Goal: Task Accomplishment & Management: Manage account settings

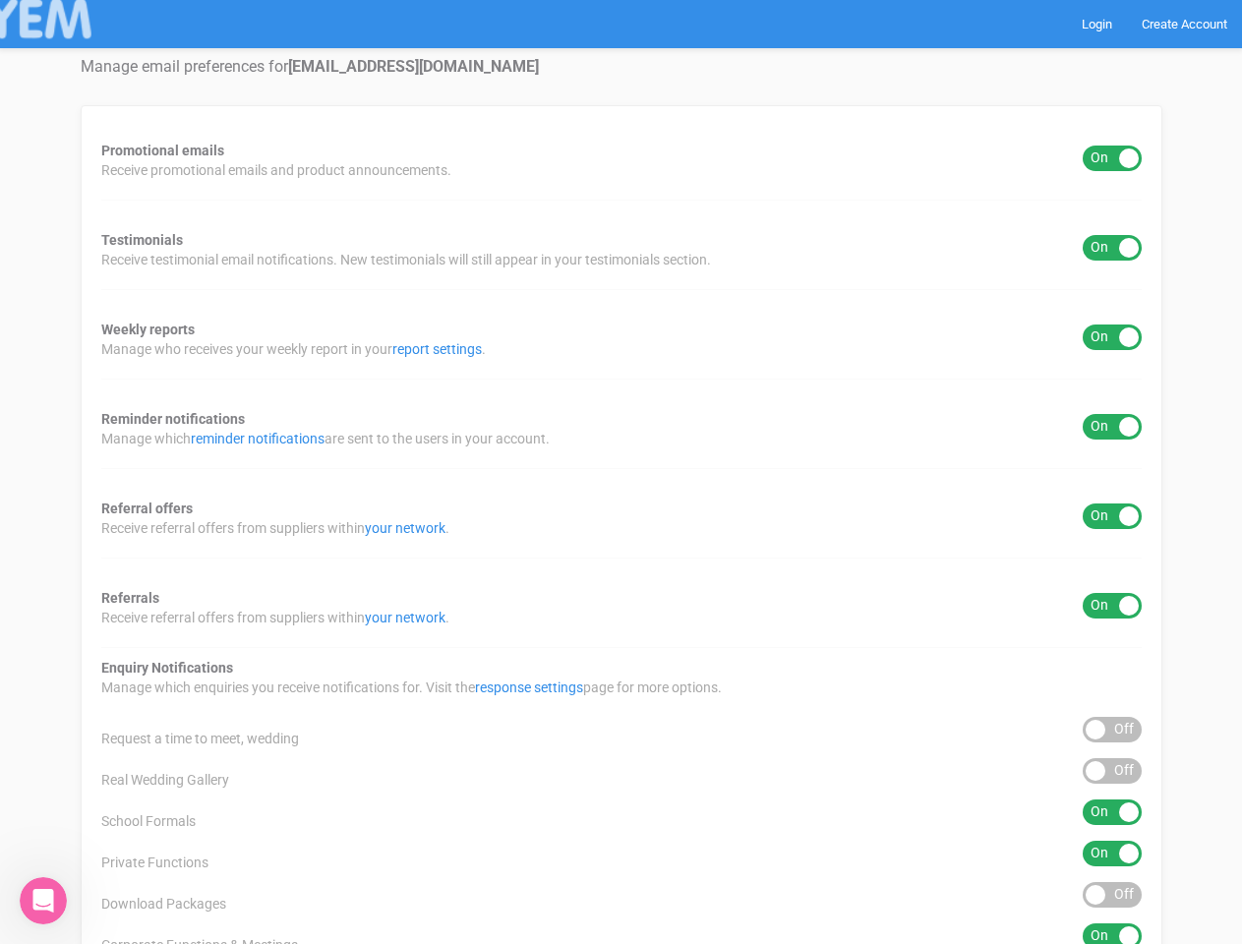
click at [621, 472] on div "Promotional emails ON OFF Receive promotional emails and product announcements.…" at bounding box center [622, 731] width 1082 height 1252
click at [1113, 158] on div "ON OFF" at bounding box center [1112, 159] width 59 height 26
click at [1113, 248] on div "ON OFF" at bounding box center [1112, 248] width 59 height 26
click at [1113, 337] on div "ON OFF" at bounding box center [1112, 338] width 59 height 26
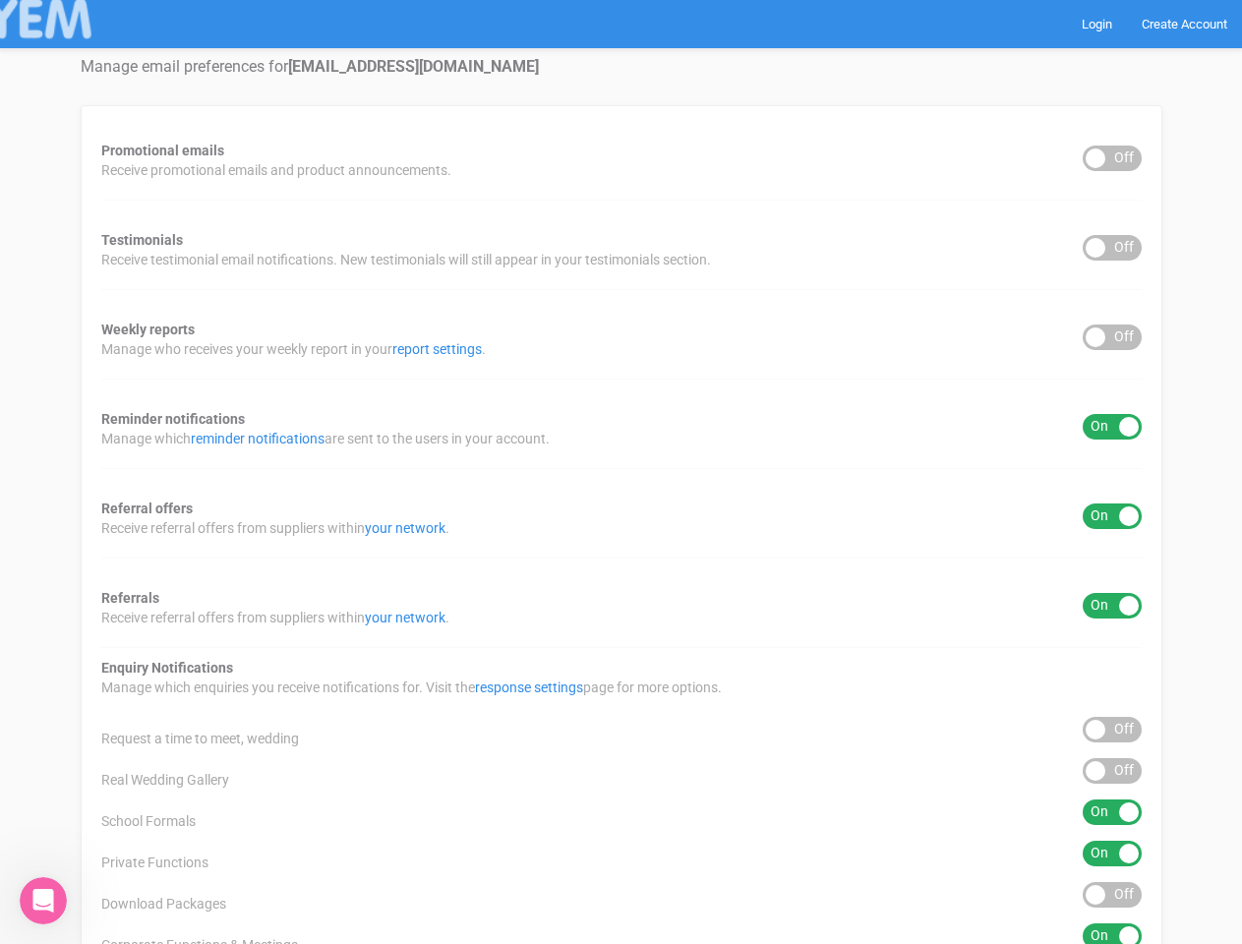
click at [1113, 427] on div "ON OFF" at bounding box center [1112, 427] width 59 height 26
click at [1113, 516] on div "ON OFF" at bounding box center [1112, 517] width 59 height 26
click at [1113, 606] on div "ON OFF" at bounding box center [1112, 606] width 59 height 26
click at [1113, 730] on div "ON OFF" at bounding box center [1112, 730] width 59 height 26
click at [1113, 771] on div "ON OFF" at bounding box center [1112, 771] width 59 height 26
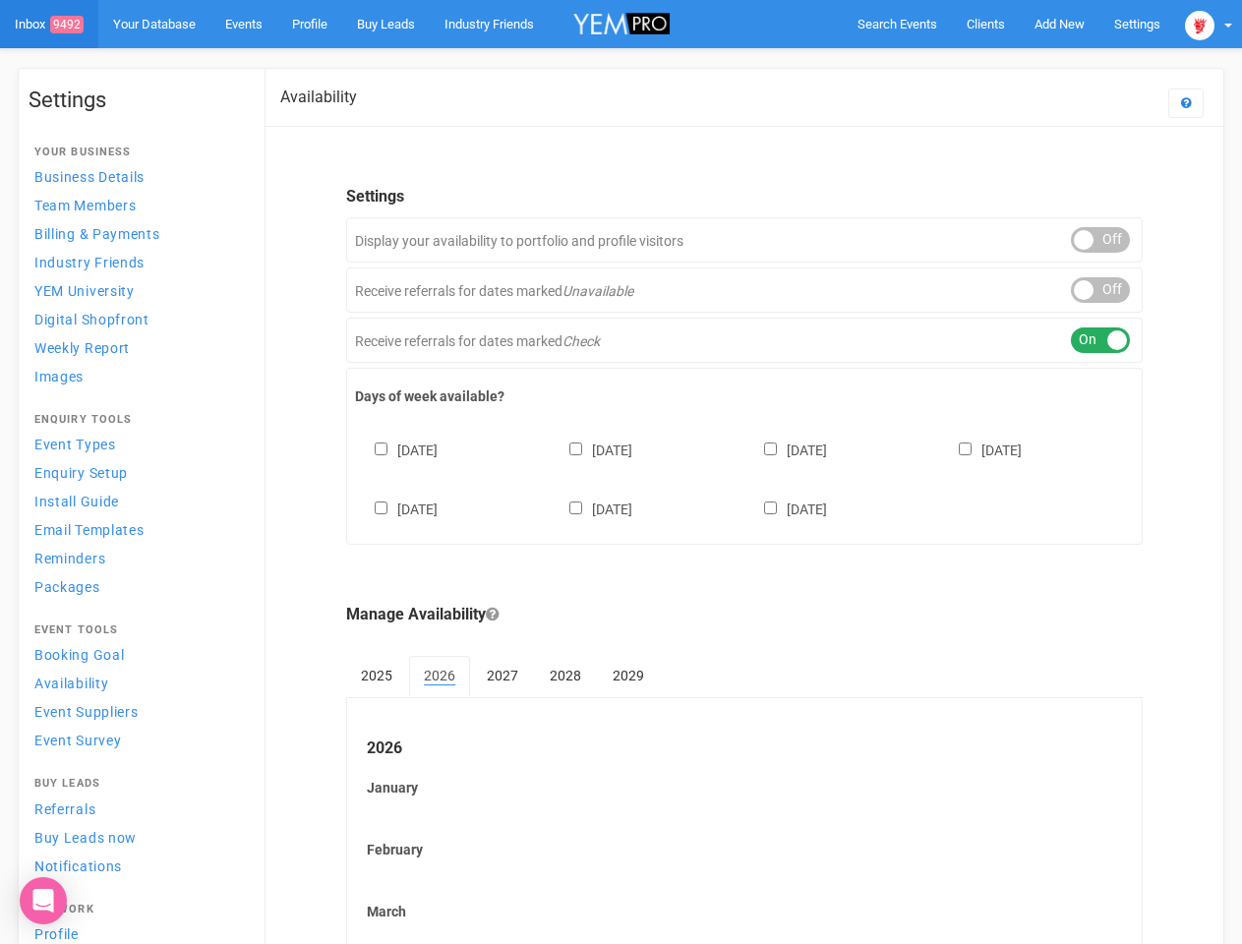
click at [621, 472] on div "[DATE] [DATE] [DATE] [DATE] [DATE] [DATE] [DATE]" at bounding box center [744, 470] width 779 height 118
click at [897, 24] on span "Search Events" at bounding box center [898, 24] width 80 height 15
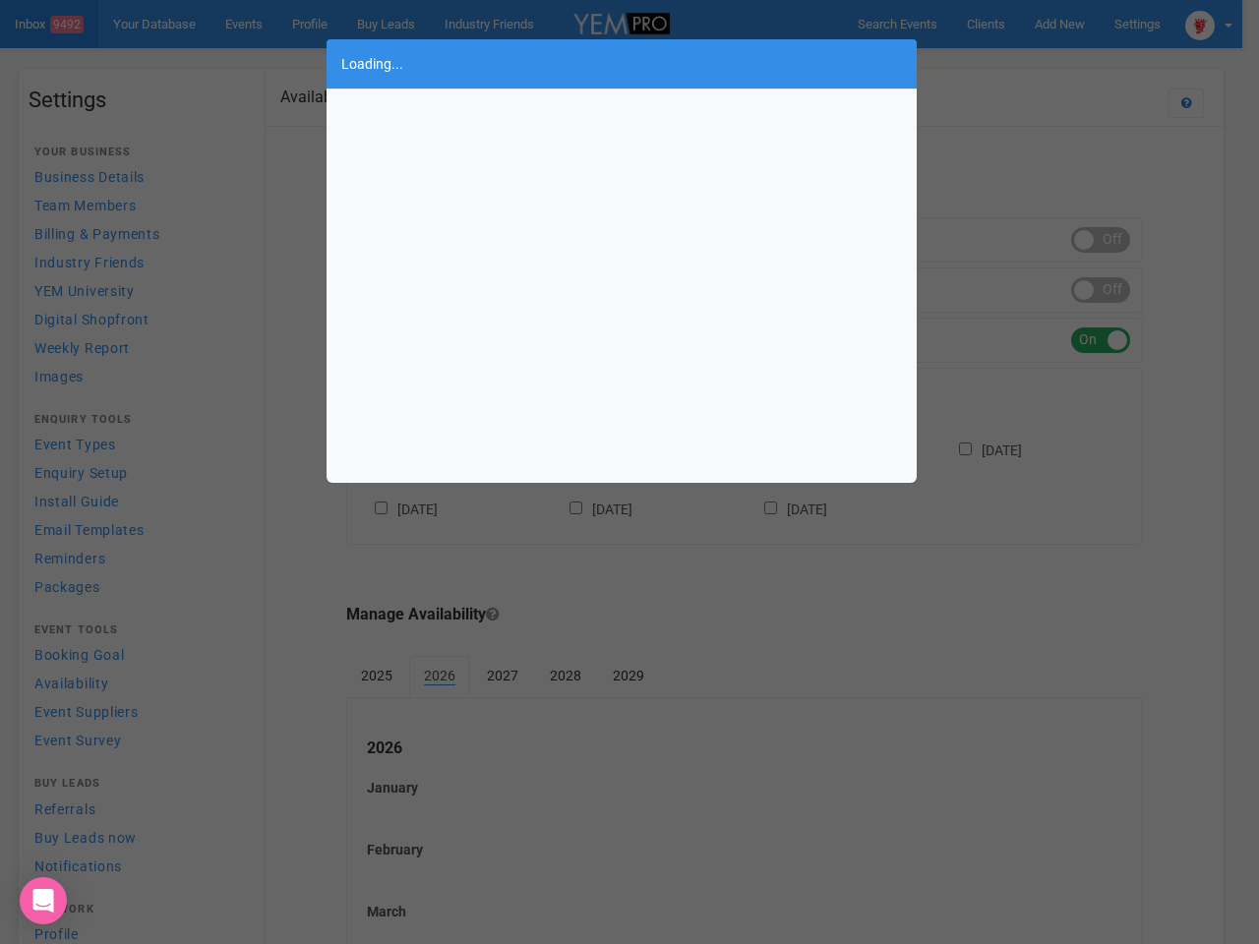
click at [1059, 24] on div "Loading..." at bounding box center [629, 472] width 1259 height 944
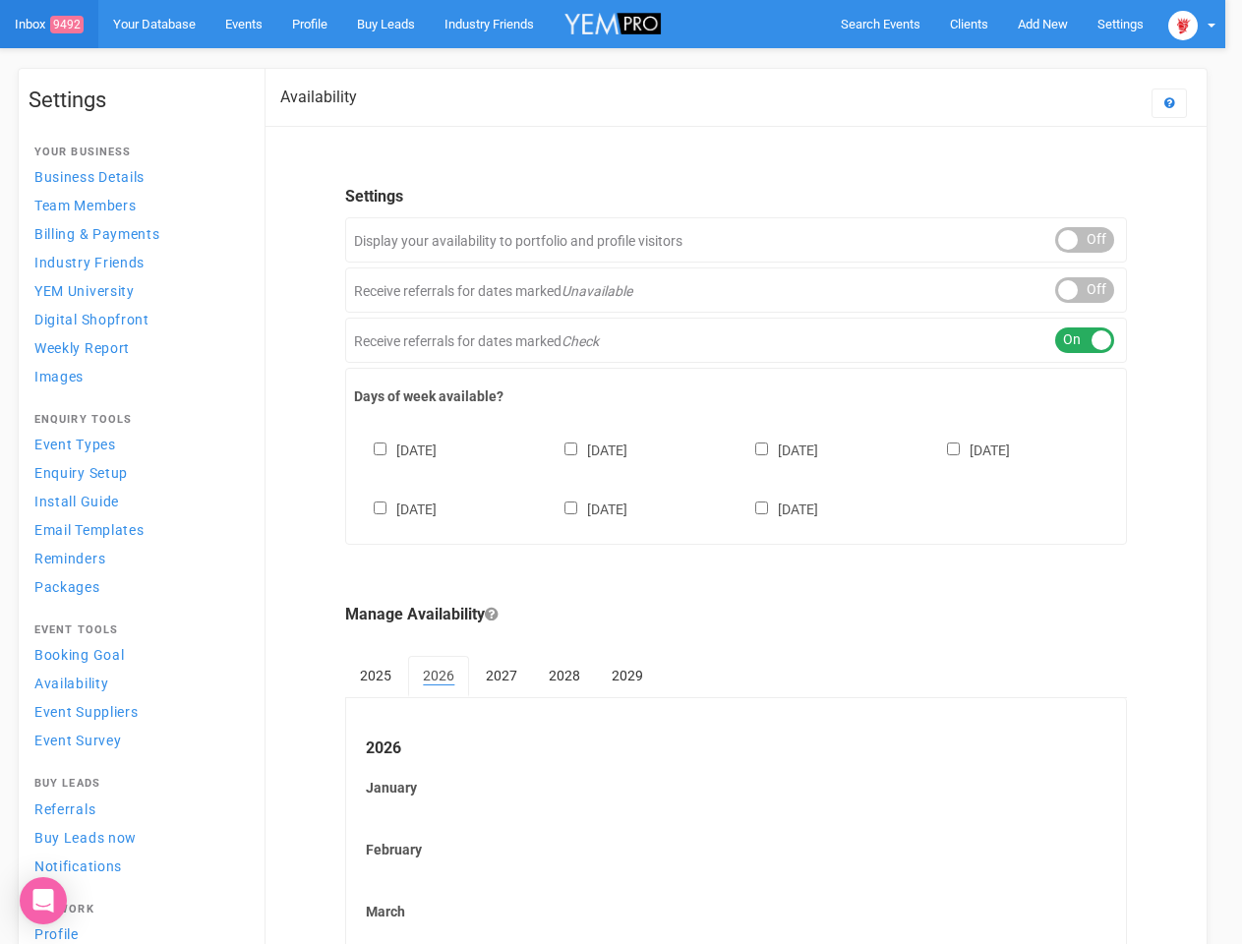
click at [1014, 63] on body "Search Events Clients Add New New Client New Event New Enquiry Settings [GEOGRA…" at bounding box center [621, 817] width 1242 height 1634
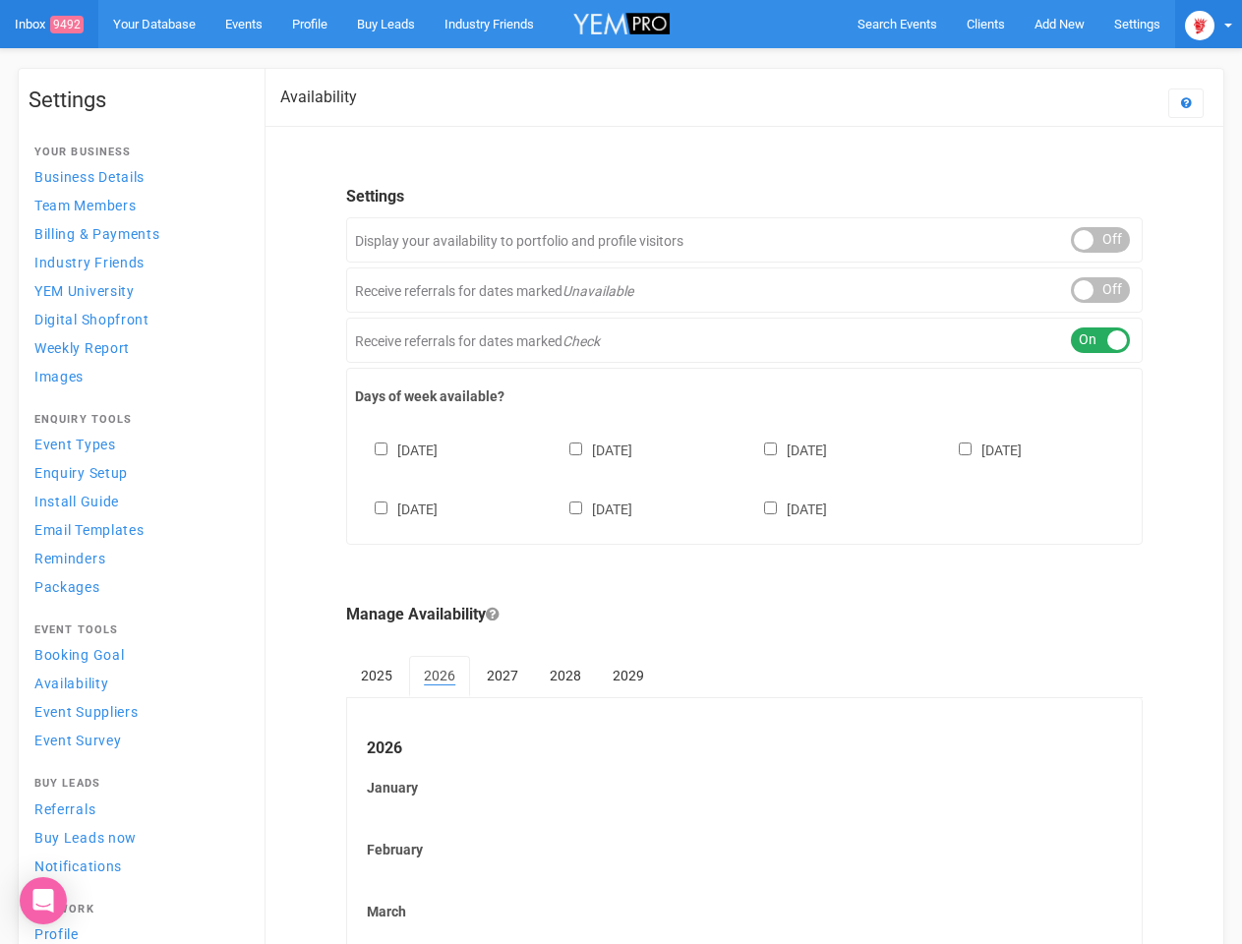
click at [1209, 24] on img at bounding box center [1200, 26] width 30 height 30
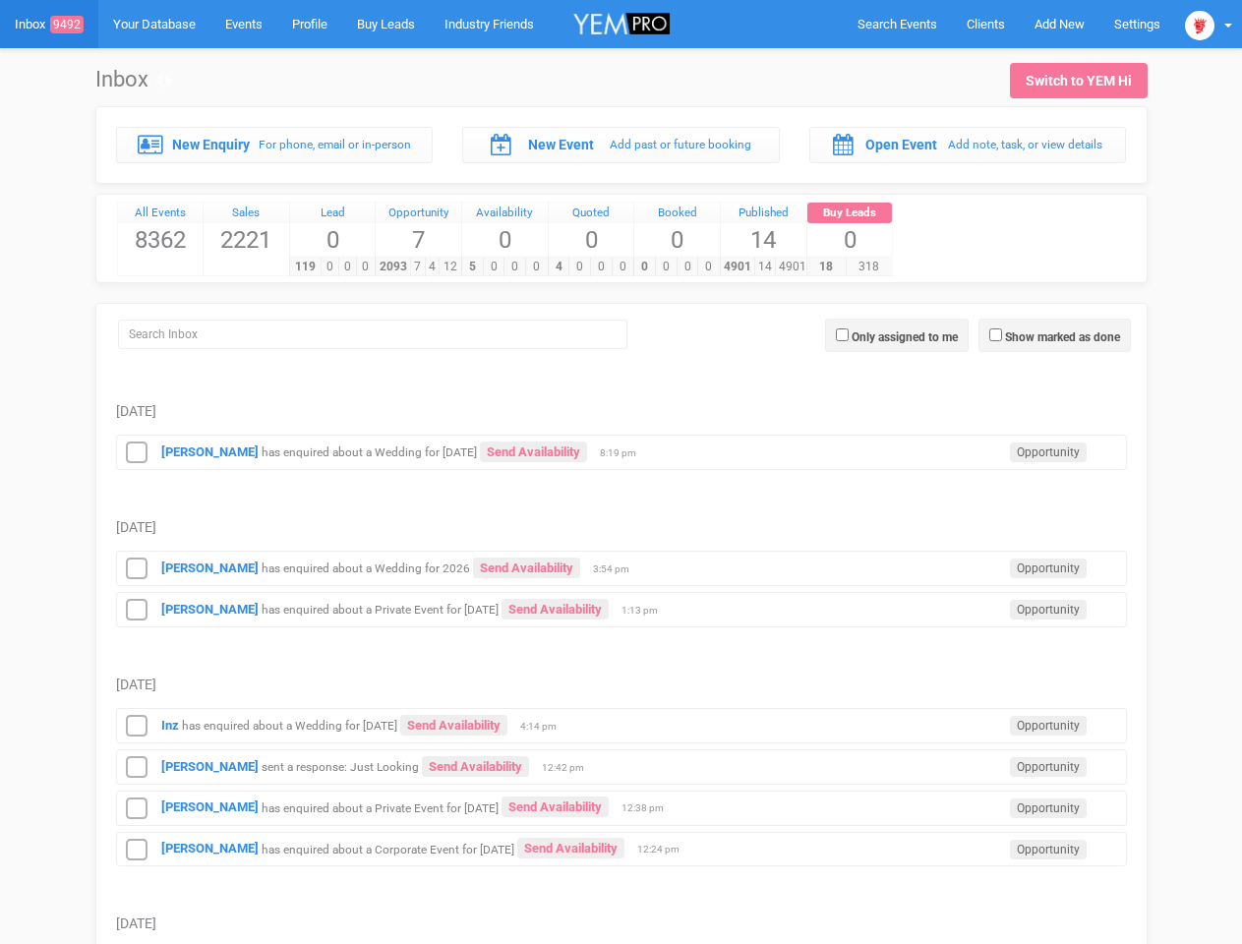
click at [621, 472] on td "Tuesday, September 2" at bounding box center [621, 507] width 1011 height 75
click at [897, 24] on span "Search Events" at bounding box center [898, 24] width 80 height 15
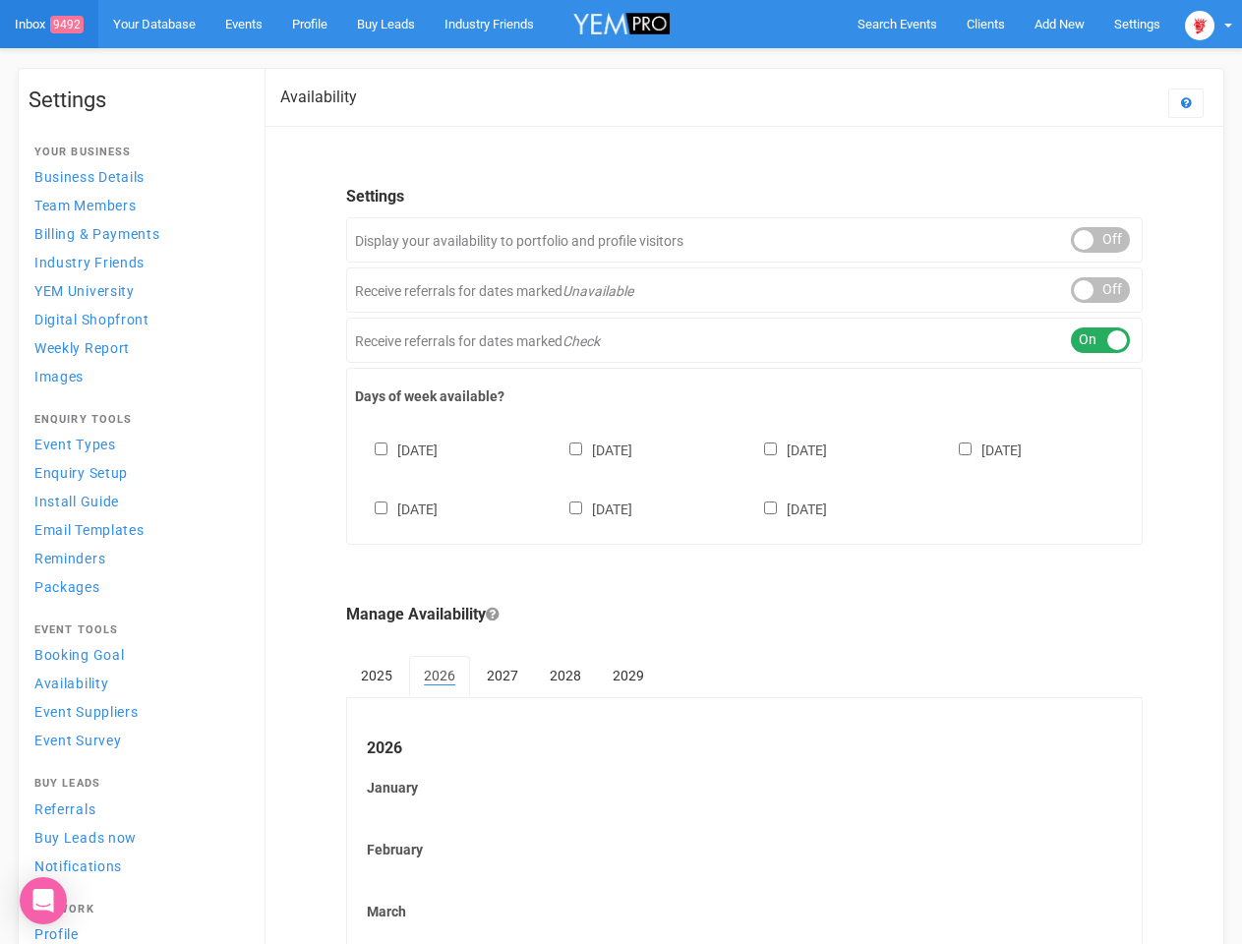
click at [621, 472] on div "[DATE] [DATE] [DATE] [DATE] [DATE] [DATE] [DATE]" at bounding box center [744, 470] width 779 height 118
click at [897, 24] on span "Search Events" at bounding box center [898, 24] width 80 height 15
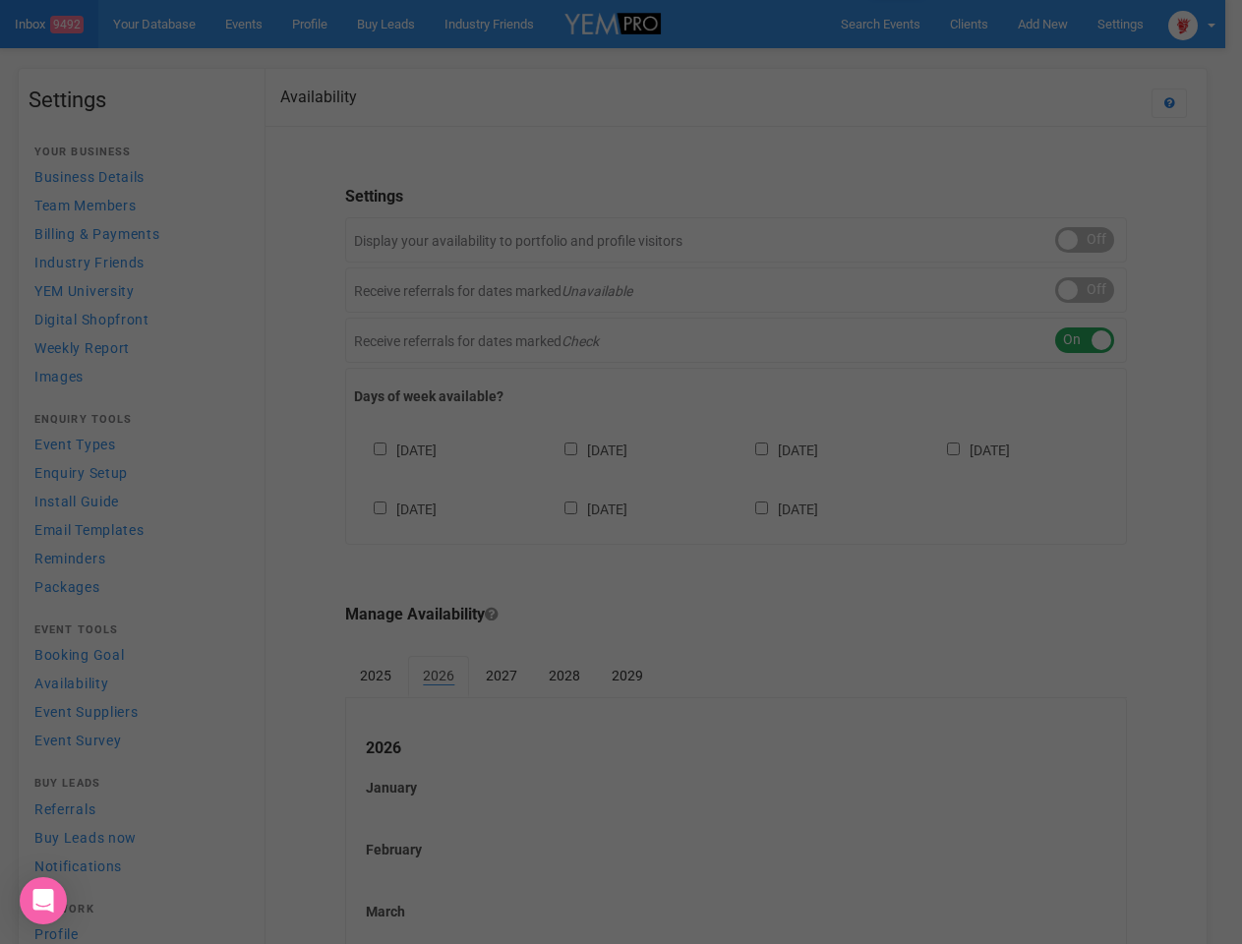
click at [0, 0] on div "Loading..." at bounding box center [0, 0] width 0 height 0
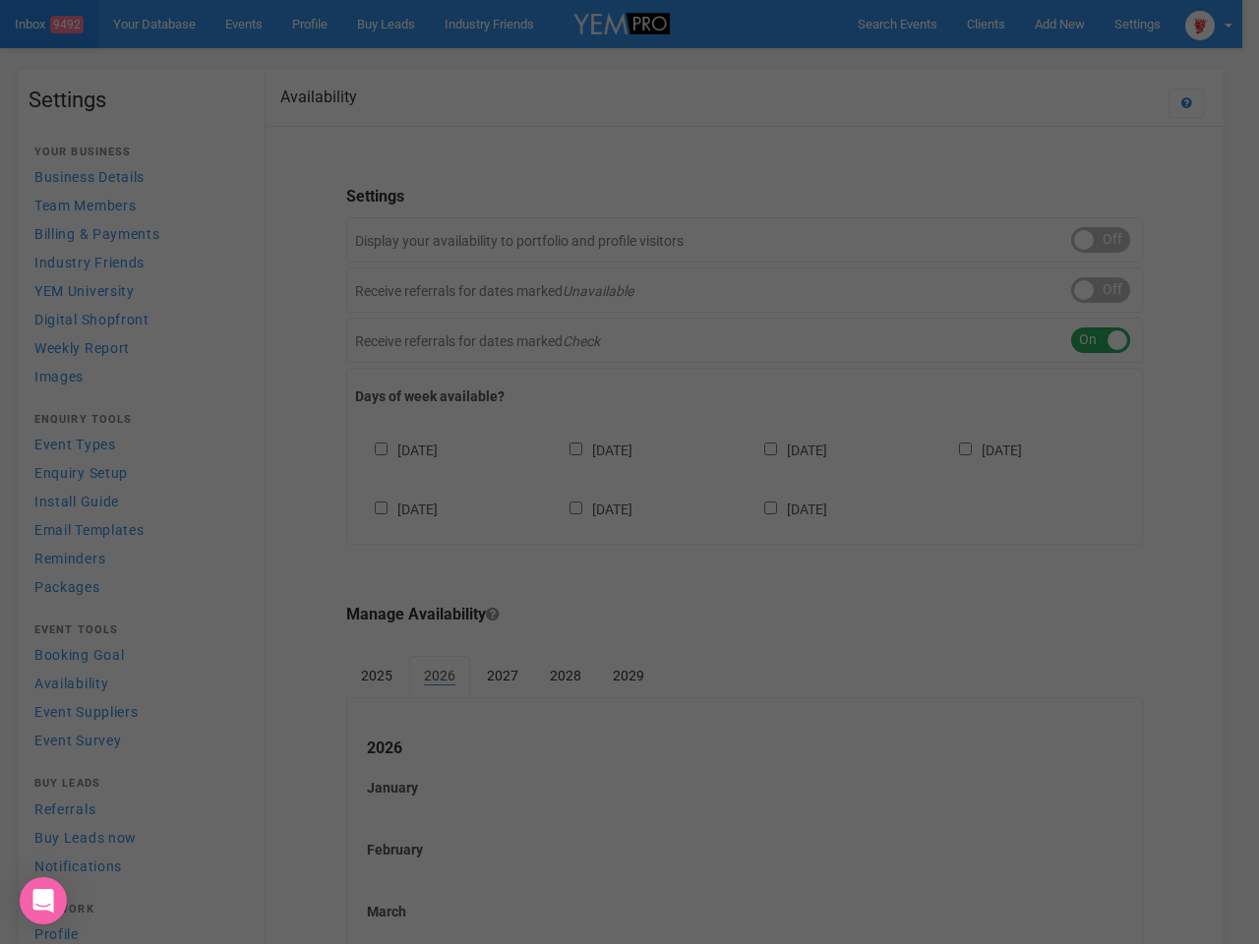
click at [1014, 63] on div "Loading..." at bounding box center [629, 472] width 1259 height 944
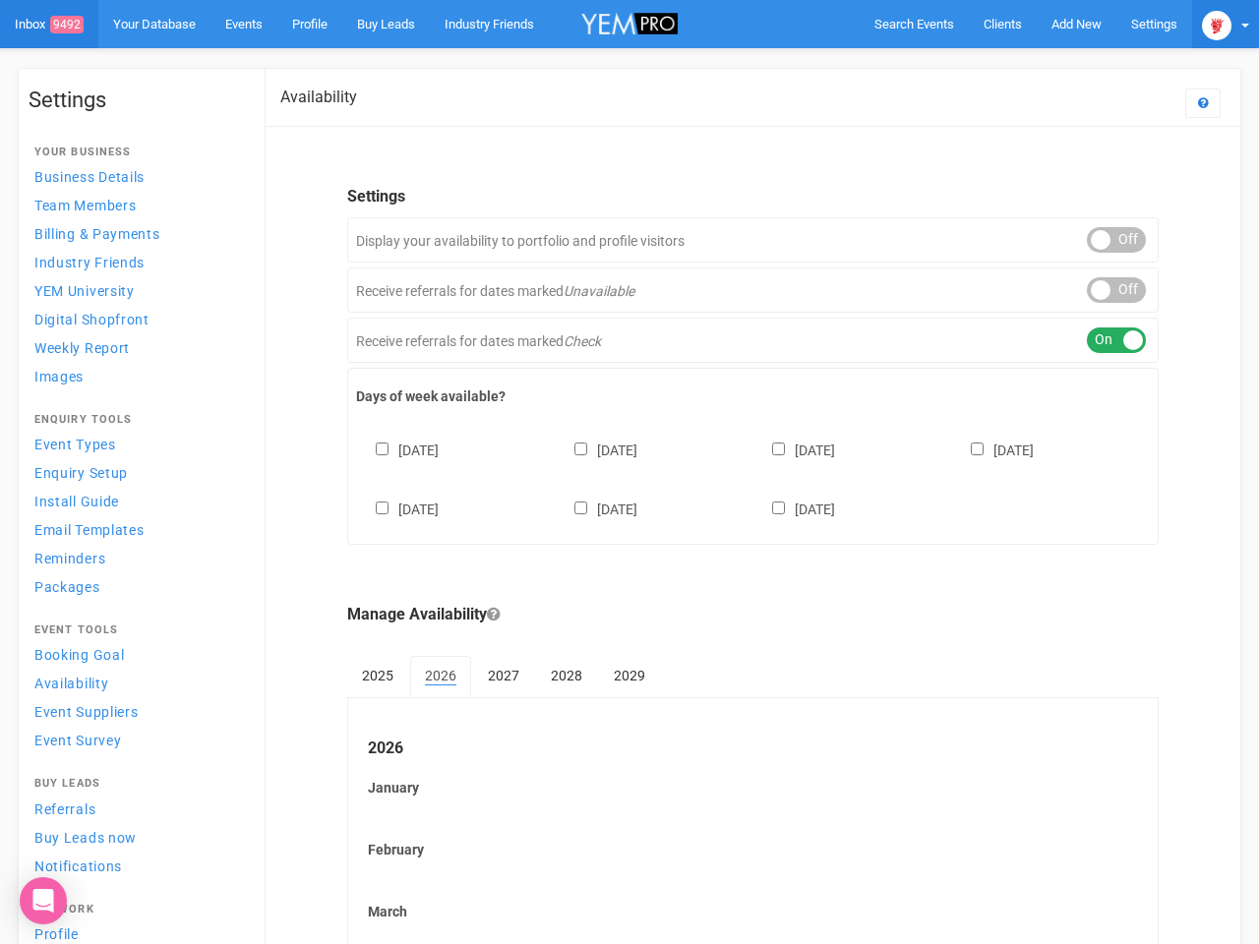
click at [1209, 24] on img at bounding box center [1217, 26] width 30 height 30
click at [1101, 240] on div "ON OFF" at bounding box center [1116, 240] width 59 height 26
click at [1101, 290] on div "ON OFF" at bounding box center [1116, 290] width 59 height 26
click at [1101, 340] on div "ON OFF" at bounding box center [1116, 341] width 59 height 26
click at [745, 477] on div "[DATE] [DATE] [DATE] [DATE] [DATE] [DATE] [DATE]" at bounding box center [753, 470] width 794 height 118
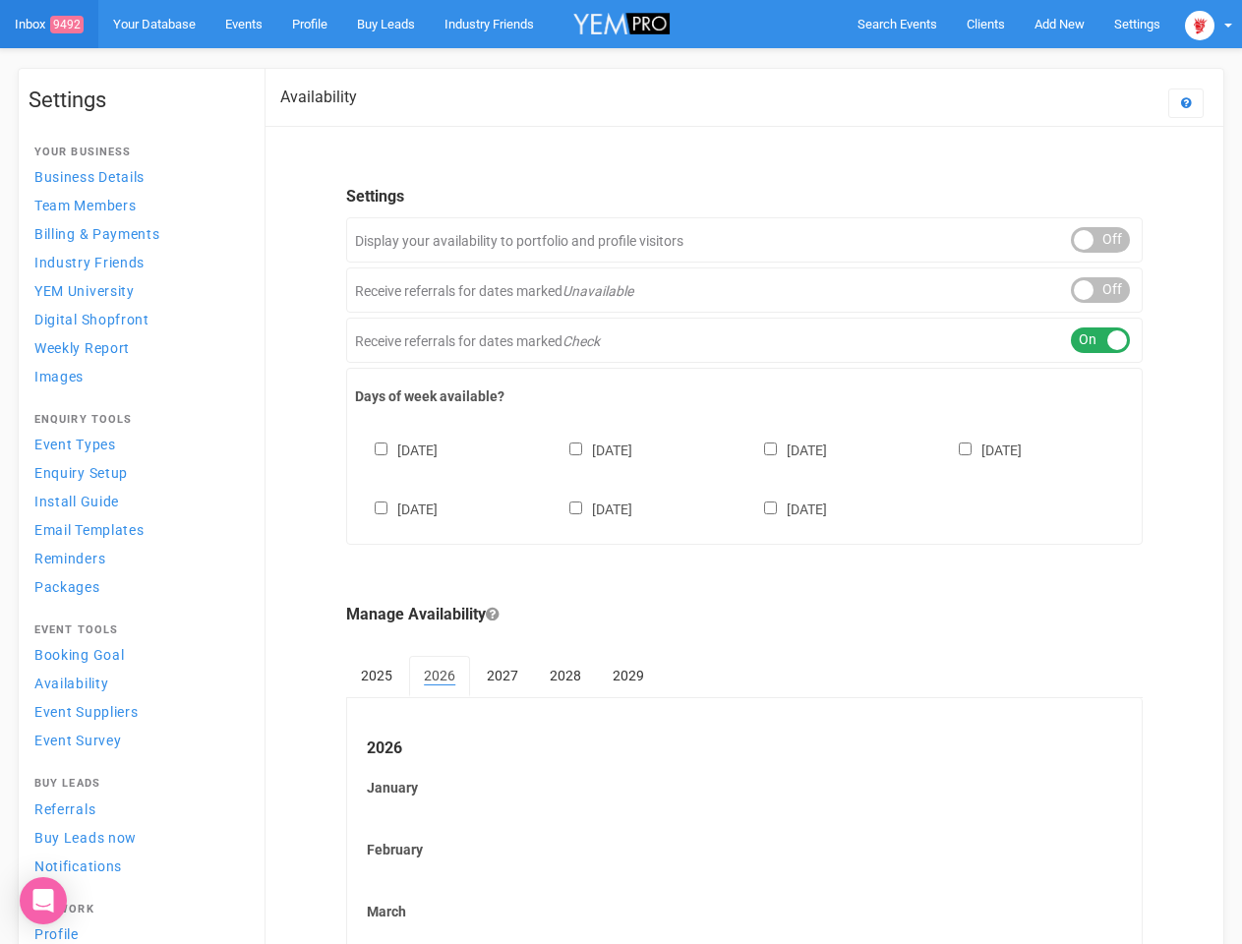
click at [621, 472] on div "Sunday Monday Tuesday Wednesday Thursday Friday Saturday" at bounding box center [744, 470] width 779 height 118
click at [897, 24] on span "Search Events" at bounding box center [898, 24] width 80 height 15
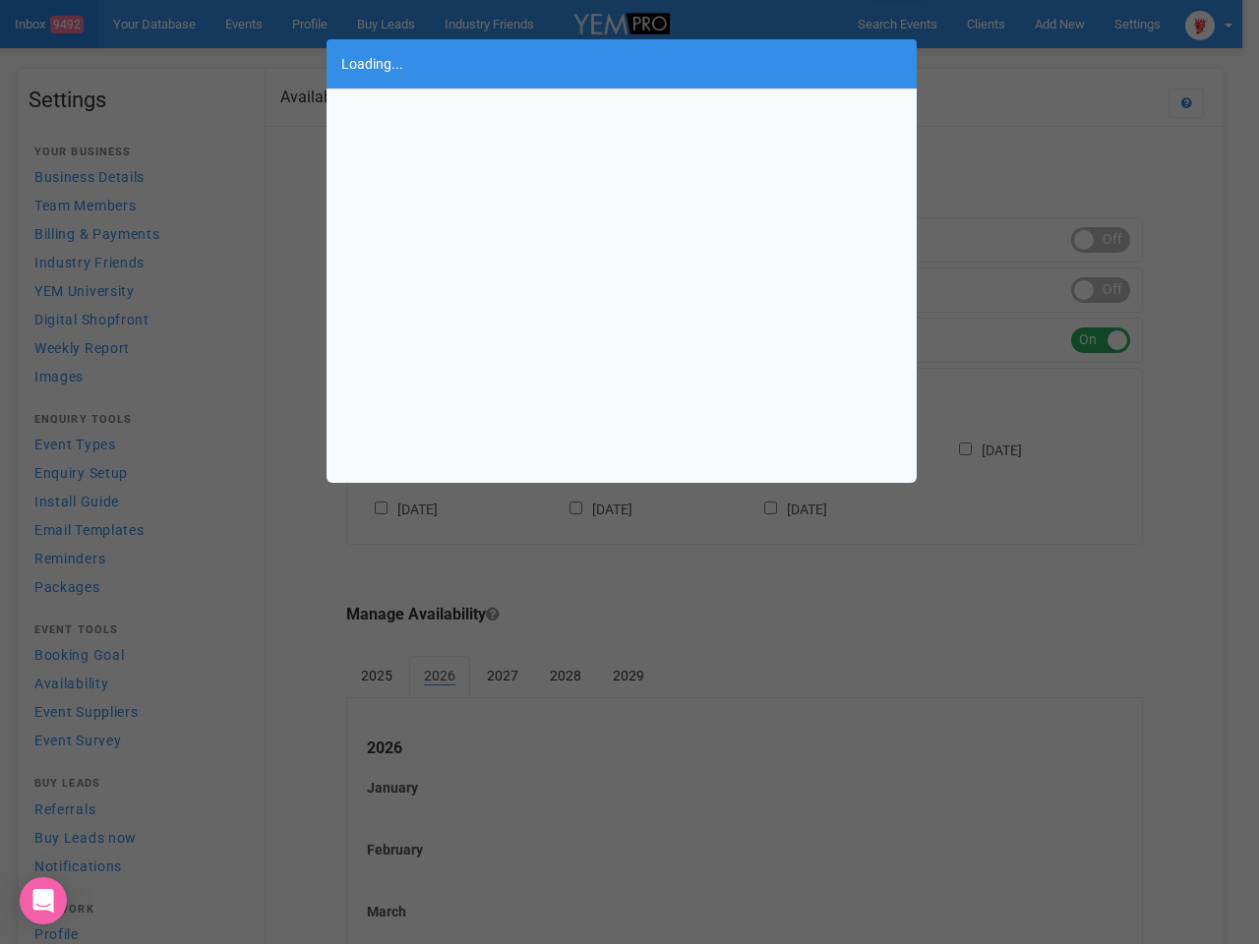
click at [1059, 24] on div "Loading..." at bounding box center [629, 472] width 1259 height 944
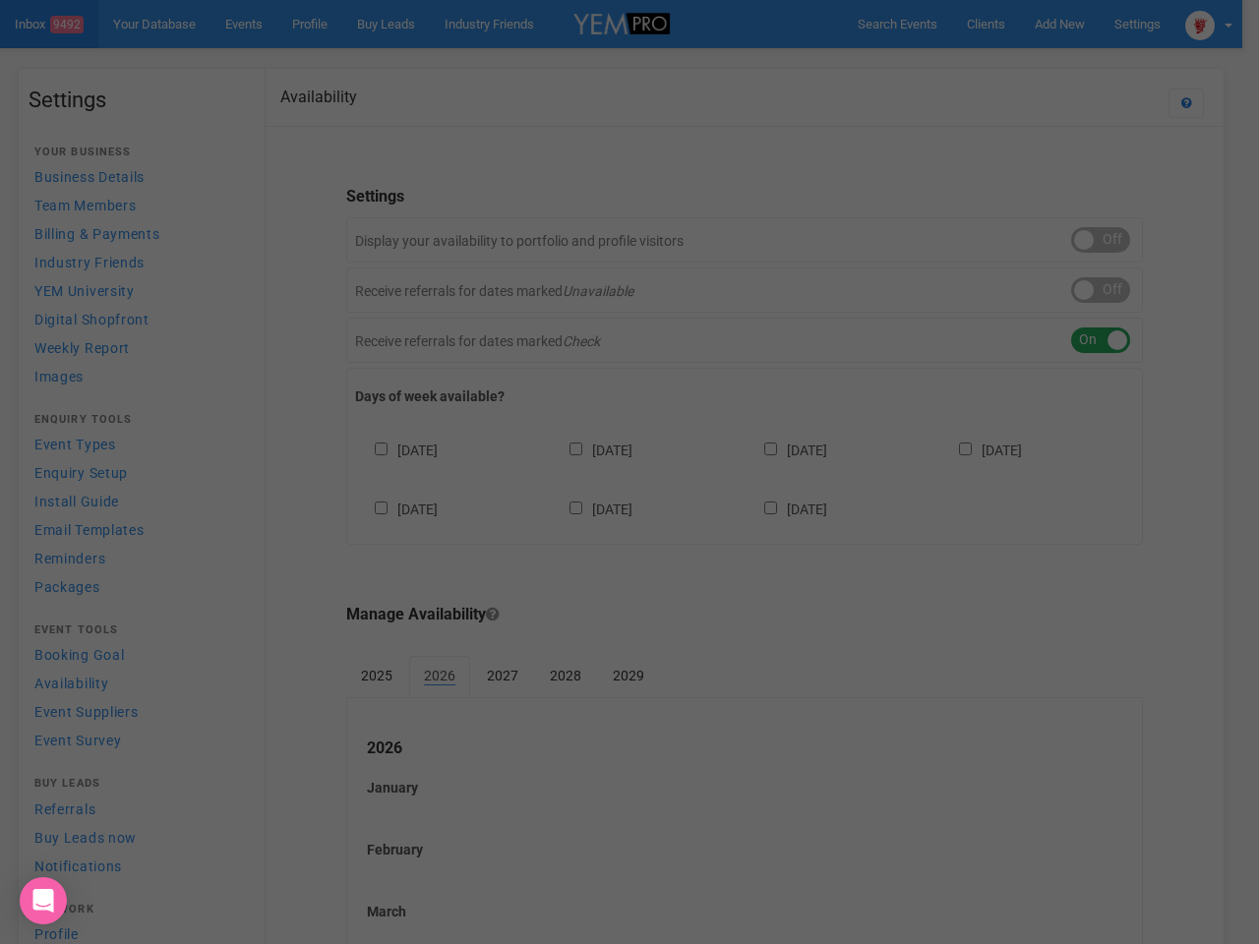
click at [1014, 63] on div "Loading..." at bounding box center [629, 472] width 1259 height 944
click at [1209, 24] on div "Loading..." at bounding box center [629, 472] width 1259 height 944
click at [1101, 240] on div "Loading..." at bounding box center [629, 472] width 1259 height 944
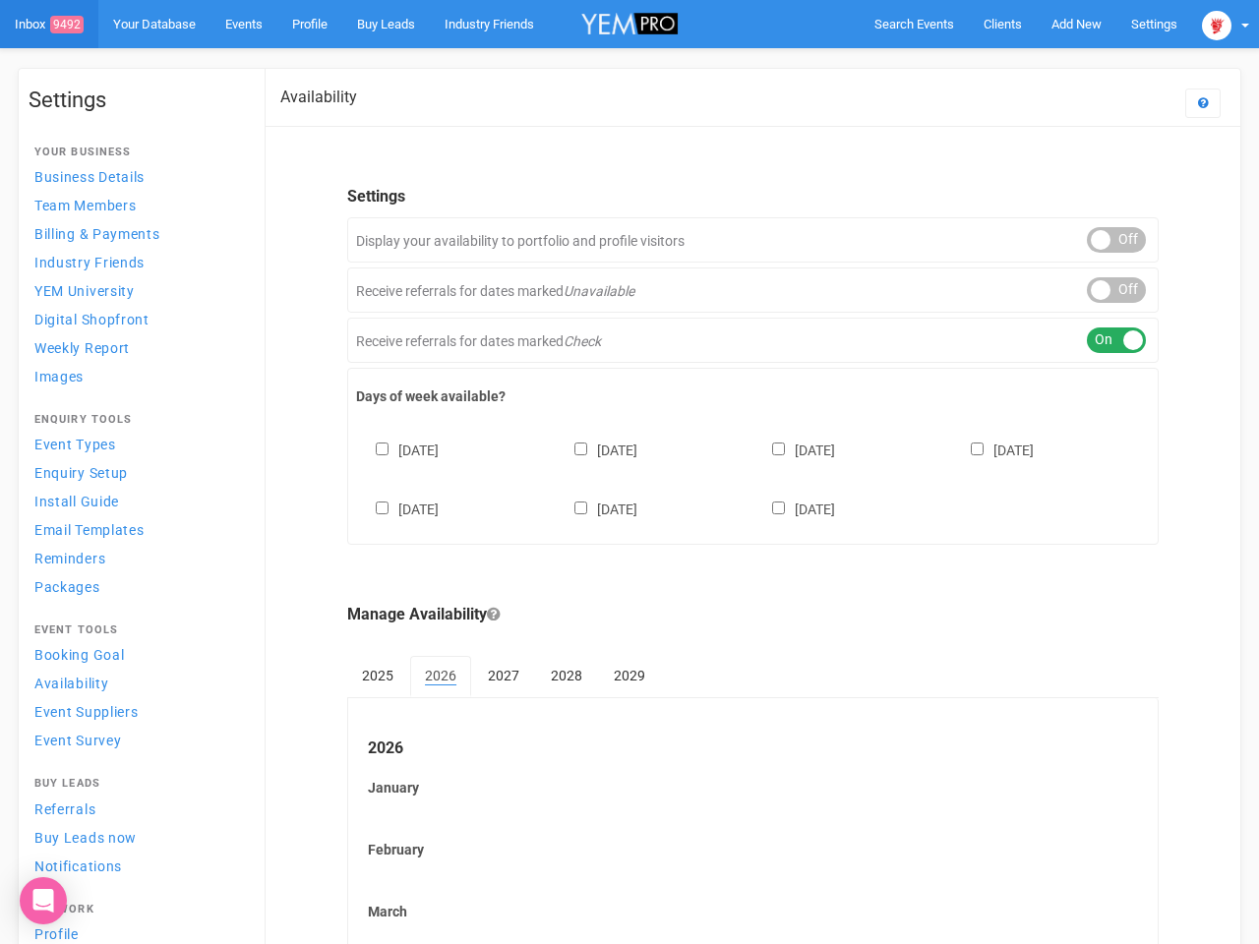
click at [1101, 290] on div "ON OFF" at bounding box center [1116, 290] width 59 height 26
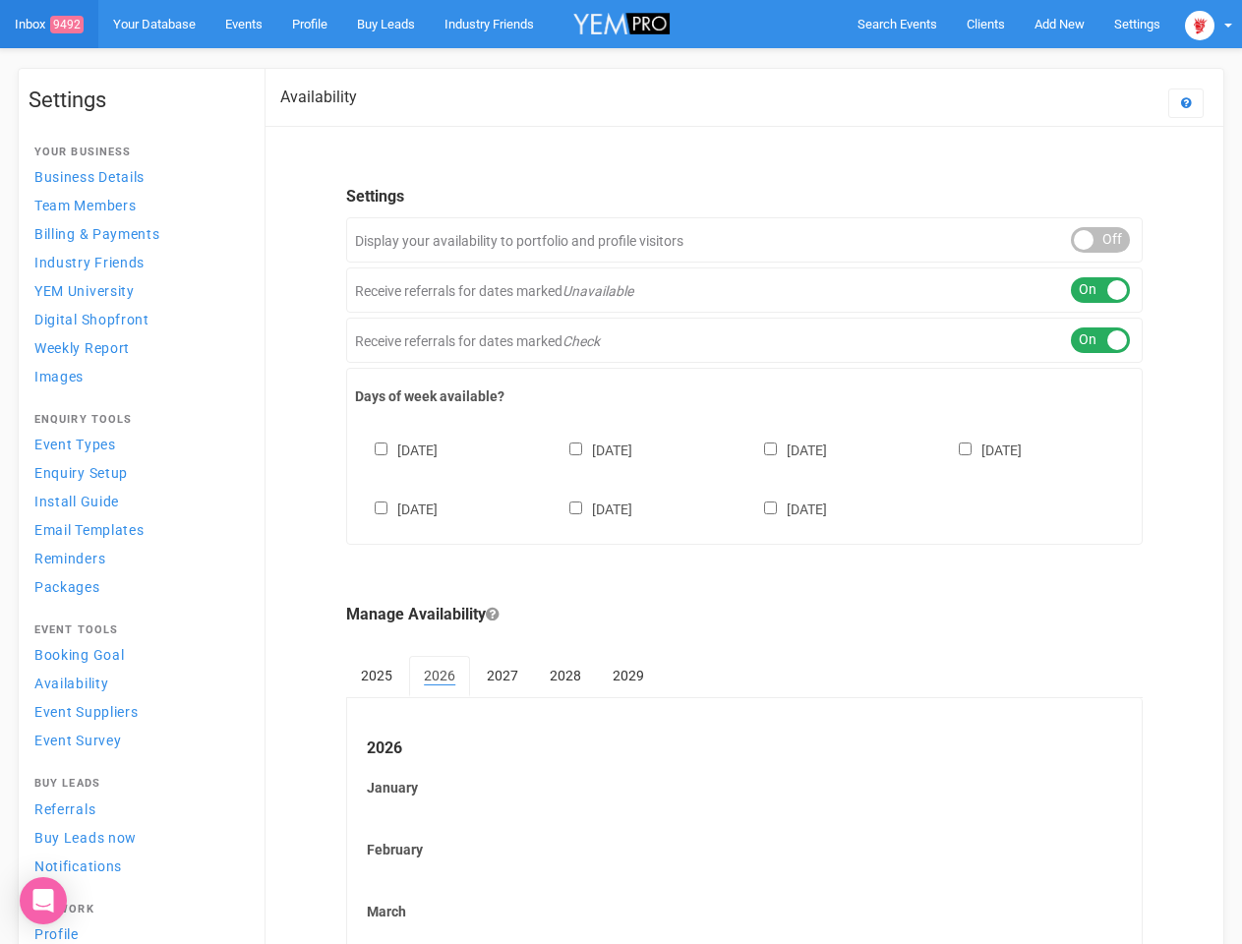
click at [1101, 340] on div "ON OFF" at bounding box center [1100, 341] width 59 height 26
click at [745, 477] on div "[DATE] [DATE] [DATE] [DATE] [DATE] [DATE] [DATE]" at bounding box center [744, 470] width 779 height 118
click at [621, 472] on div "[DATE] [DATE] [DATE] [DATE] [DATE] [DATE] [DATE]" at bounding box center [744, 470] width 779 height 118
click at [897, 24] on span "Search Events" at bounding box center [898, 24] width 80 height 15
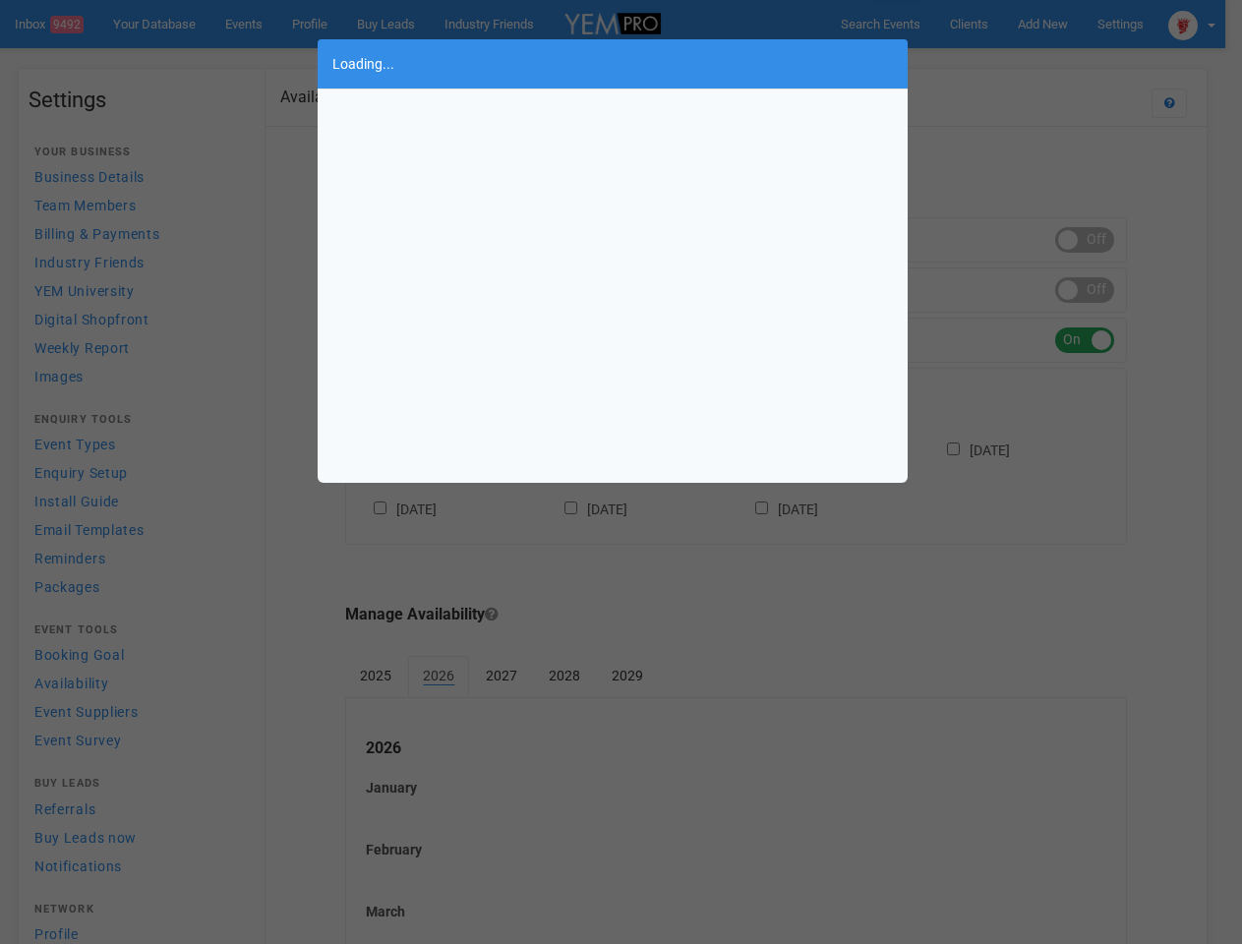
click at [1059, 24] on div "Loading..." at bounding box center [621, 472] width 1242 height 944
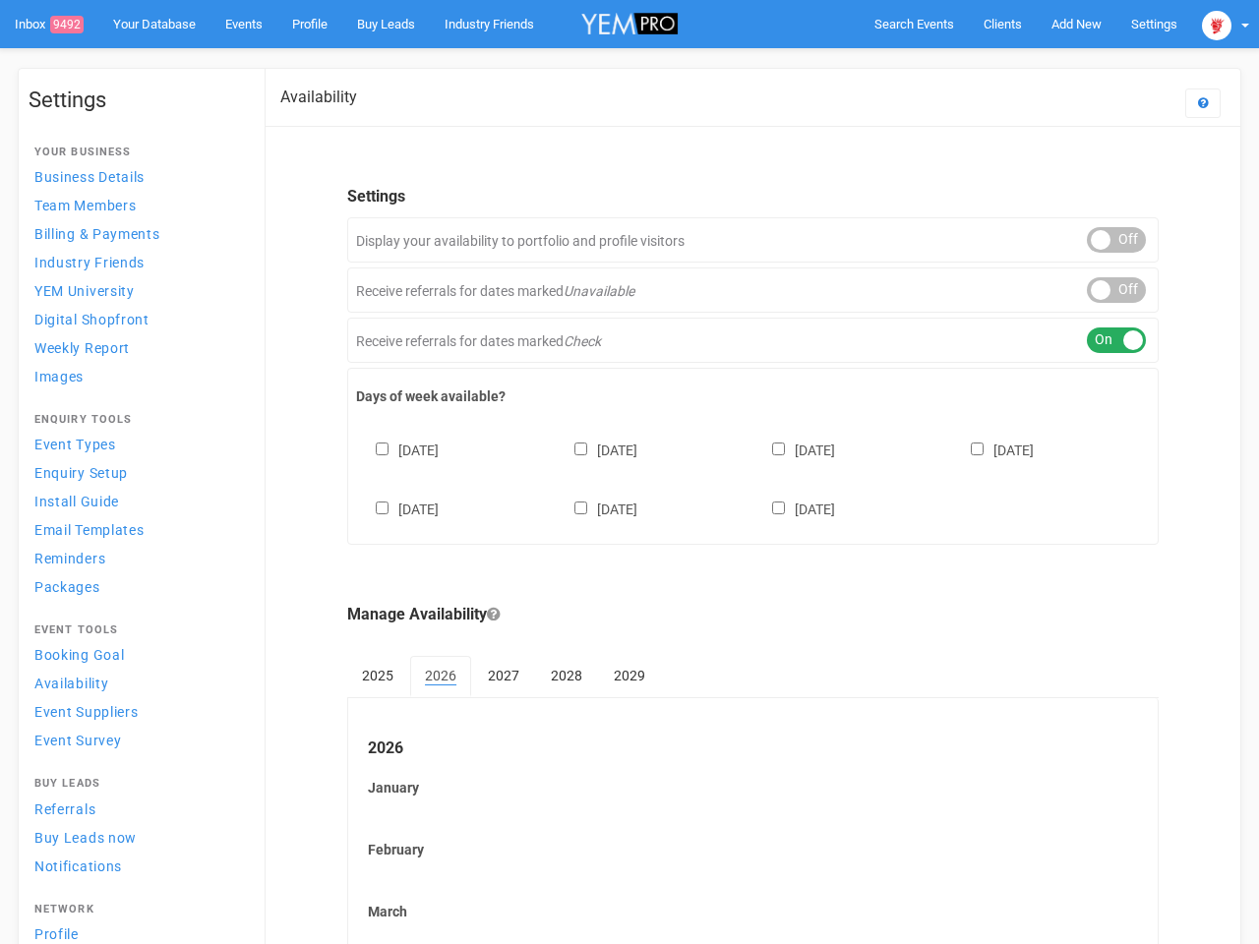
click at [1014, 63] on body "Search Events Clients Add New New Client New Event New Enquiry Settings [GEOGRA…" at bounding box center [629, 817] width 1259 height 1634
click at [1209, 24] on img at bounding box center [1217, 26] width 30 height 30
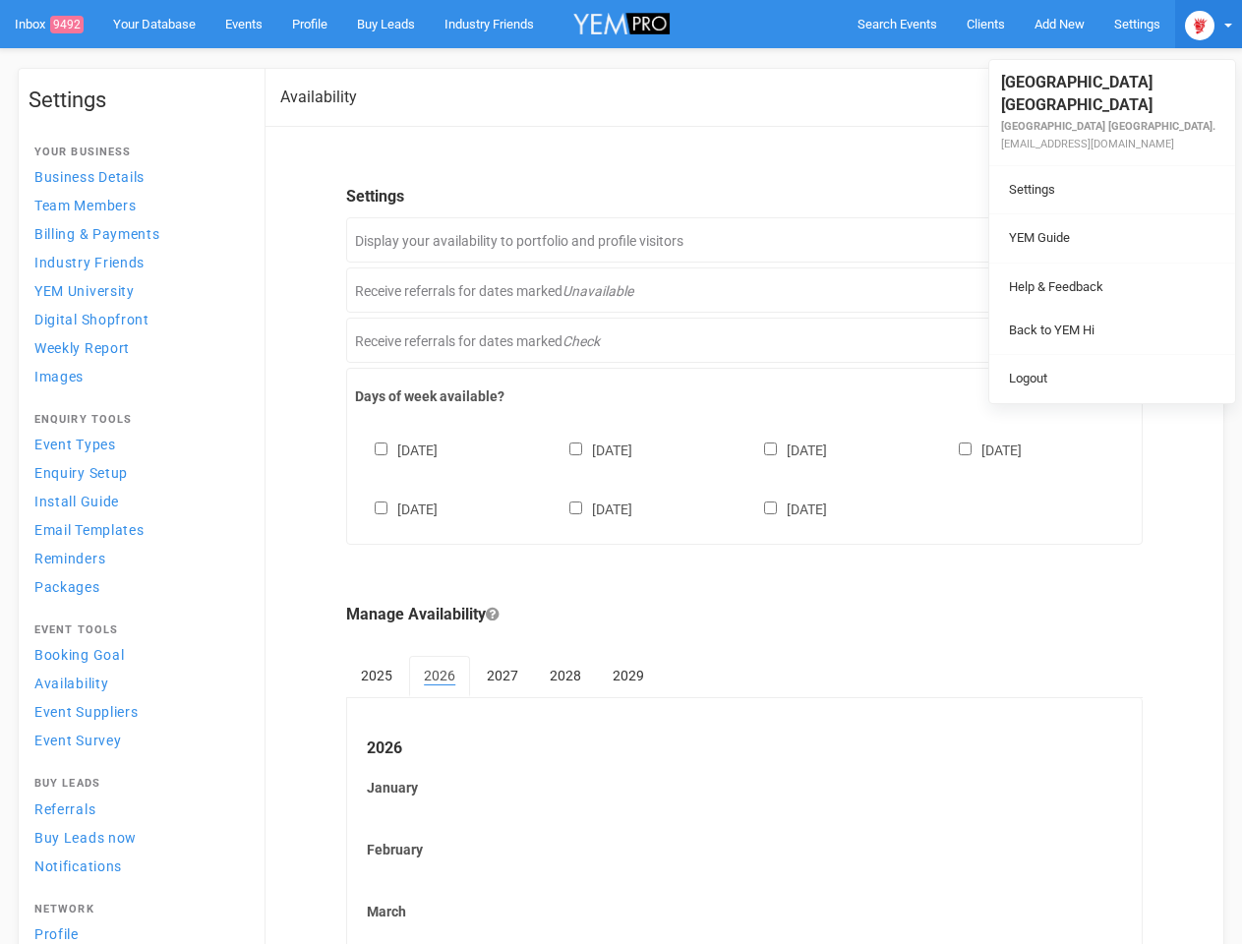
click at [1101, 263] on li at bounding box center [1113, 263] width 246 height 1
click at [1101, 312] on link "Back to YEM Hi" at bounding box center [1113, 331] width 236 height 38
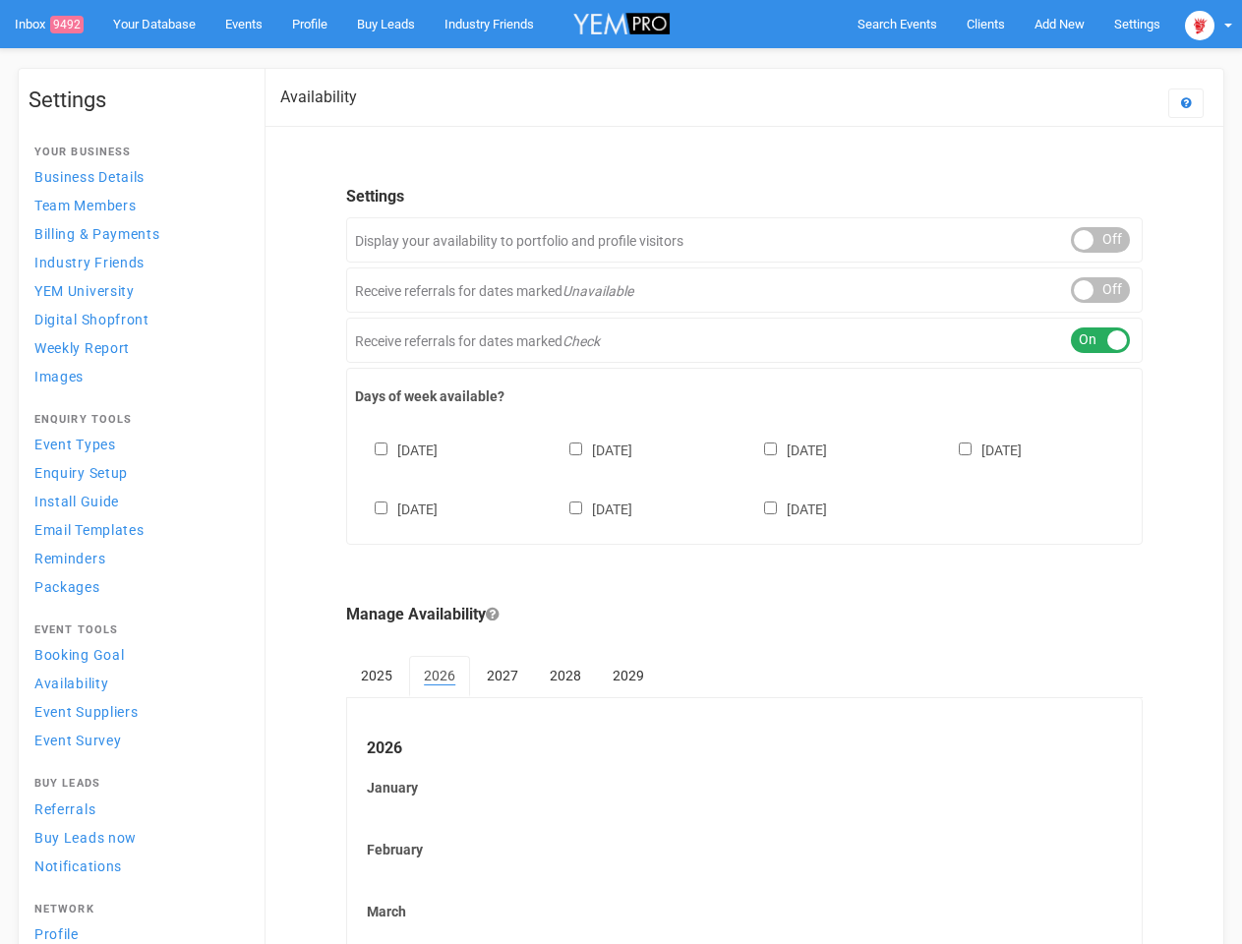
click at [1101, 340] on div "ON OFF" at bounding box center [1100, 341] width 59 height 26
click at [745, 477] on div "[DATE] [DATE] [DATE] [DATE] [DATE] [DATE] [DATE]" at bounding box center [744, 470] width 779 height 118
click at [621, 472] on div "[DATE] [DATE] [DATE] [DATE] [DATE] [DATE] [DATE]" at bounding box center [744, 470] width 779 height 118
click at [897, 24] on span "Search Events" at bounding box center [898, 24] width 80 height 15
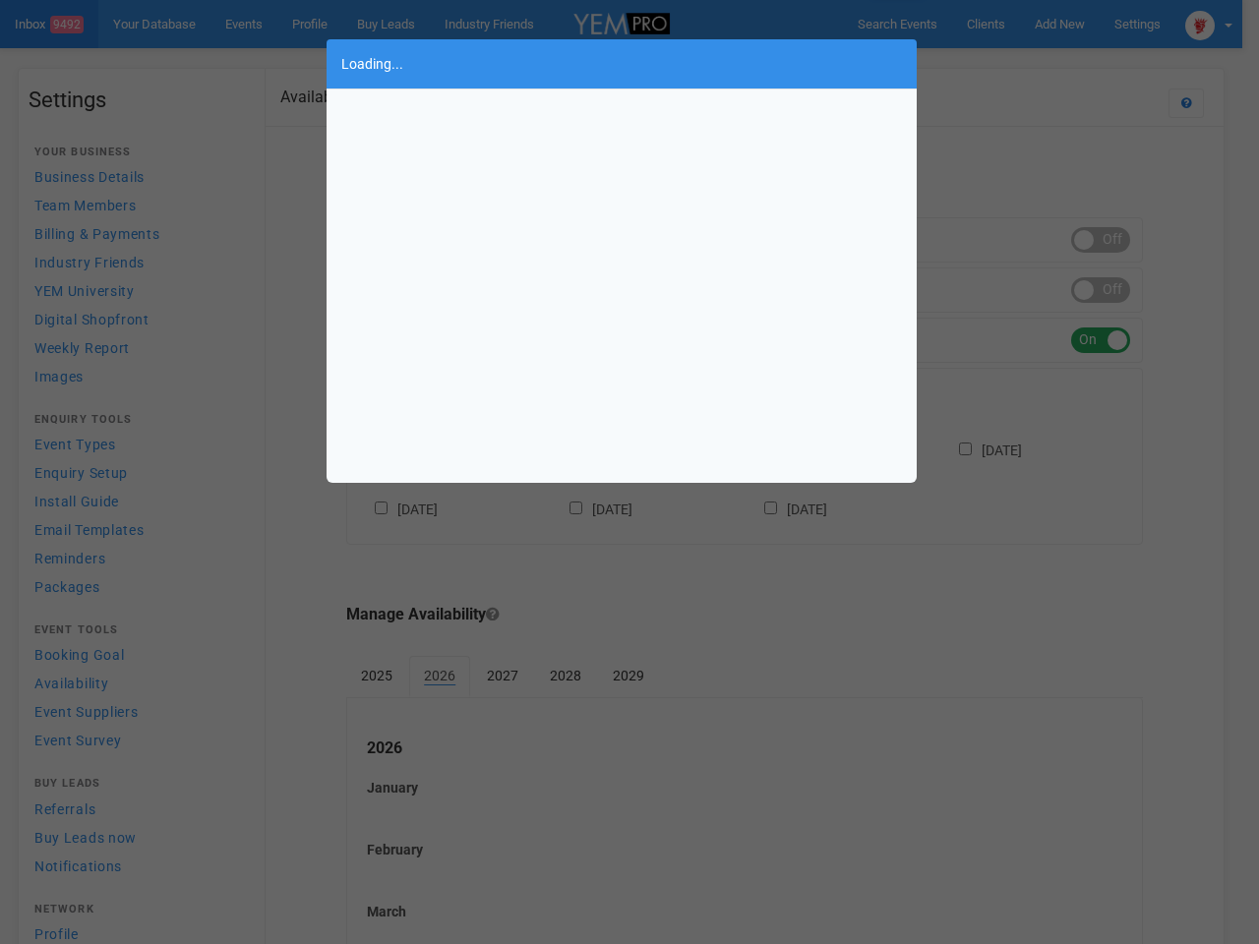
click at [1059, 24] on div "Loading..." at bounding box center [629, 472] width 1259 height 944
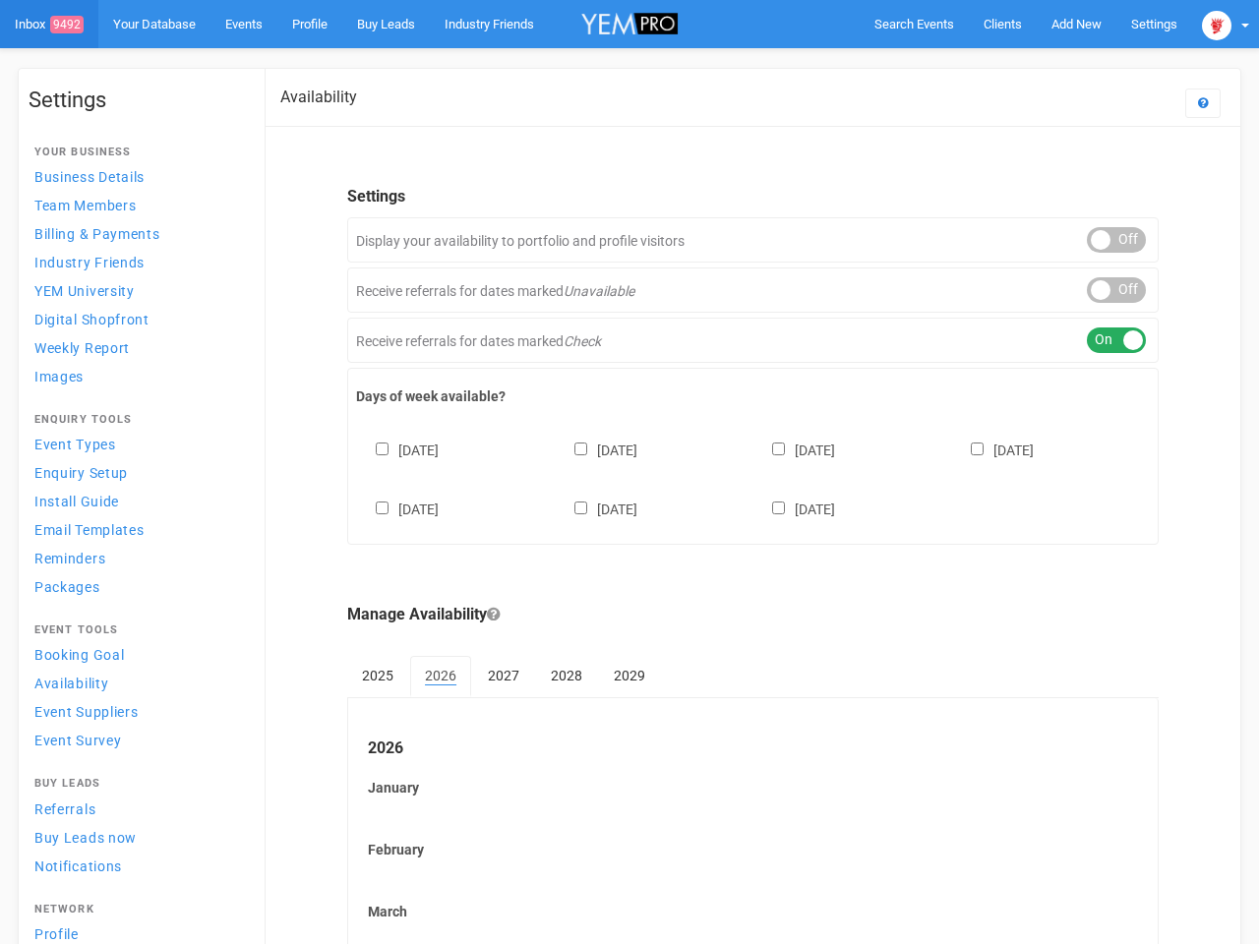
click at [1014, 63] on body "Search Events Clients Add New New Client New Event New Enquiry Settings [GEOGRA…" at bounding box center [629, 817] width 1259 height 1634
click at [1209, 24] on img at bounding box center [1217, 26] width 30 height 30
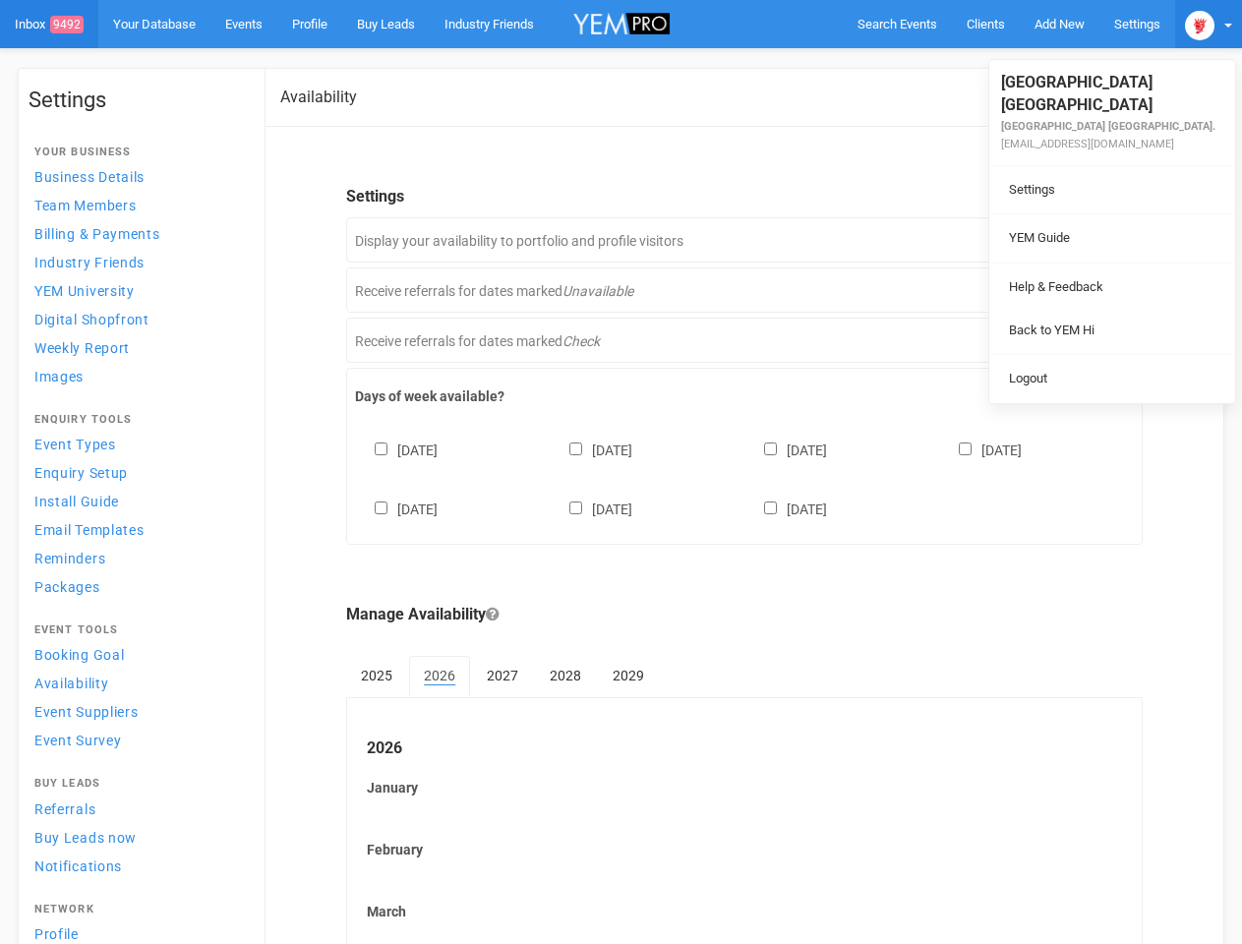
click at [1101, 263] on li at bounding box center [1113, 263] width 246 height 1
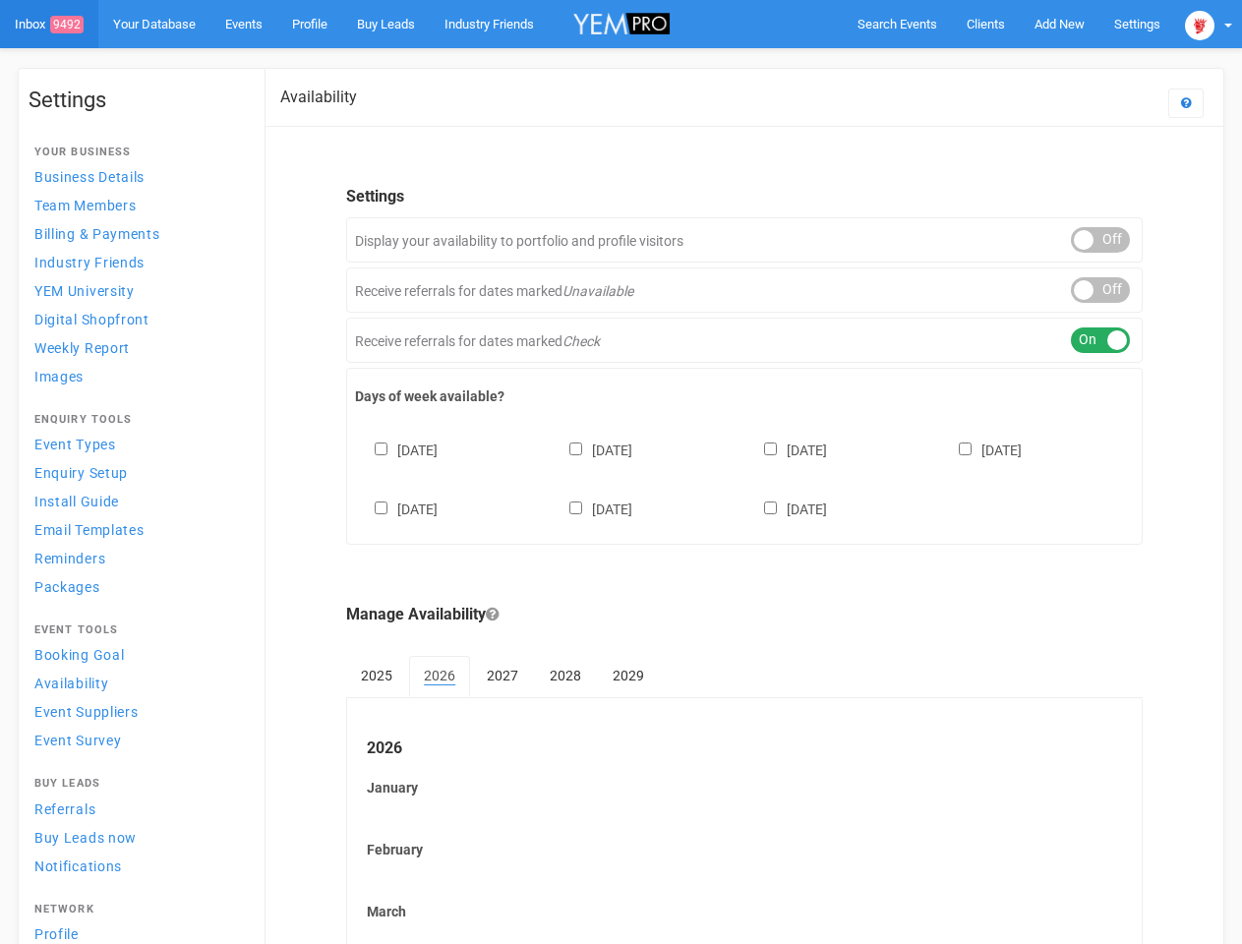
click at [1101, 290] on div "ON OFF" at bounding box center [1100, 290] width 59 height 26
click at [1101, 340] on div "ON OFF" at bounding box center [1100, 341] width 59 height 26
click at [745, 477] on div "[DATE] [DATE] [DATE] [DATE] [DATE] [DATE] [DATE]" at bounding box center [744, 470] width 779 height 118
